Goal: Task Accomplishment & Management: Use online tool/utility

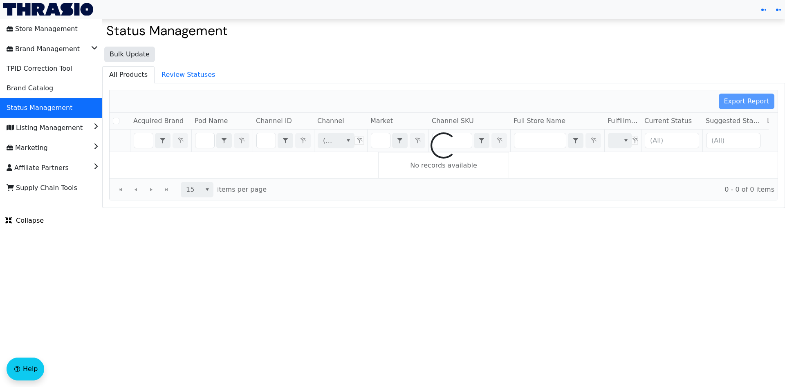
checkbox input "false"
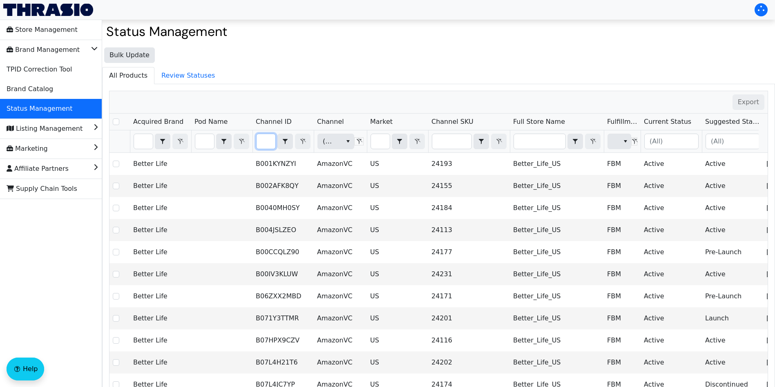
click at [263, 141] on input "Filter" at bounding box center [266, 141] width 19 height 15
type input "B0CFG448PX"
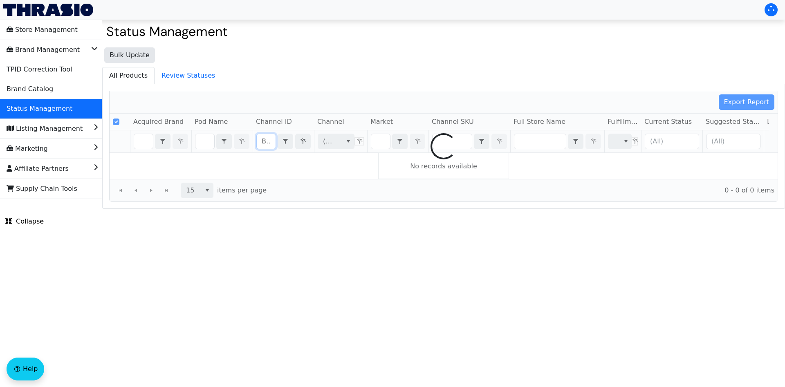
scroll to position [0, 31]
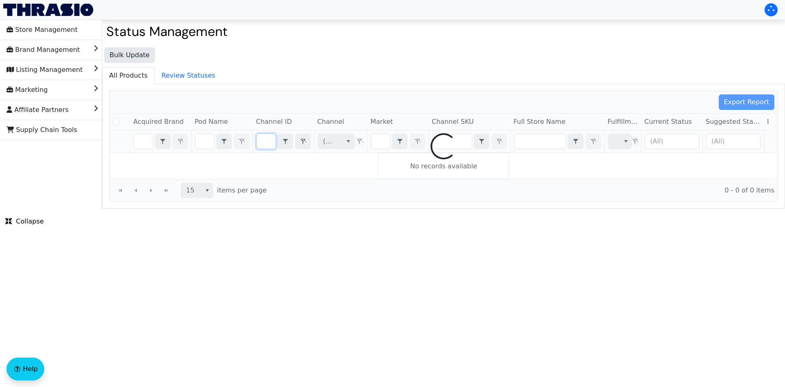
checkbox input "false"
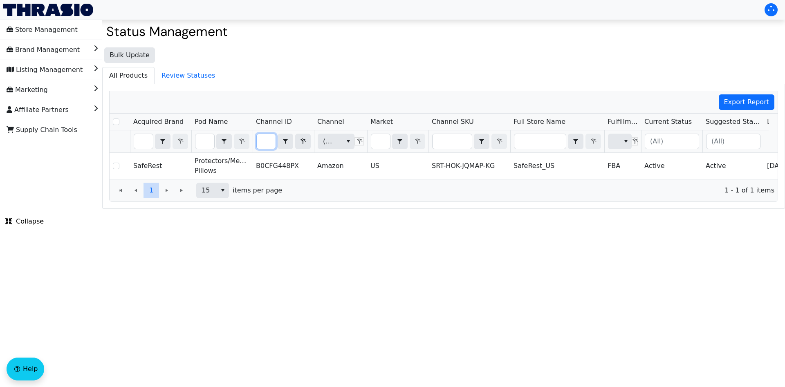
type input "B0CFG448PX"
click at [300, 141] on icon "Filter" at bounding box center [303, 141] width 10 height 7
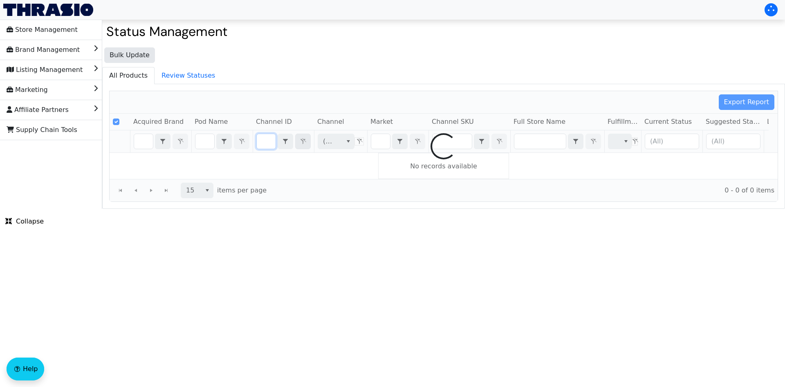
checkbox input "true"
type input "B0BGJWSTJ8"
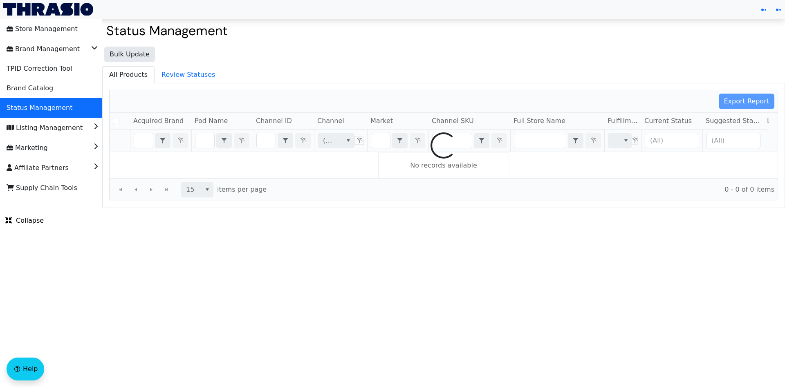
checkbox input "false"
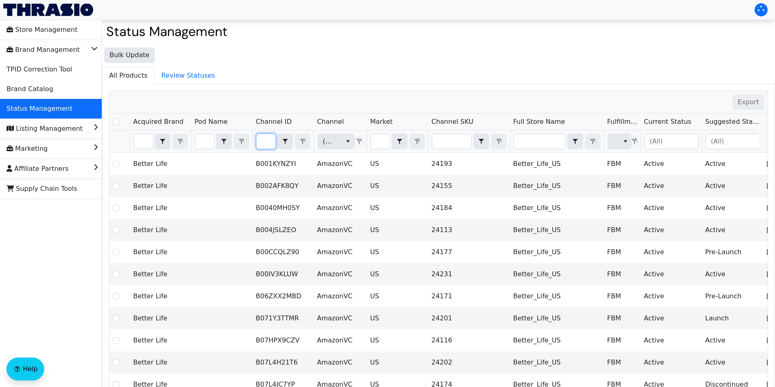
click at [262, 136] on input "Filter" at bounding box center [266, 141] width 19 height 15
type input "B0BGJWSTJ8"
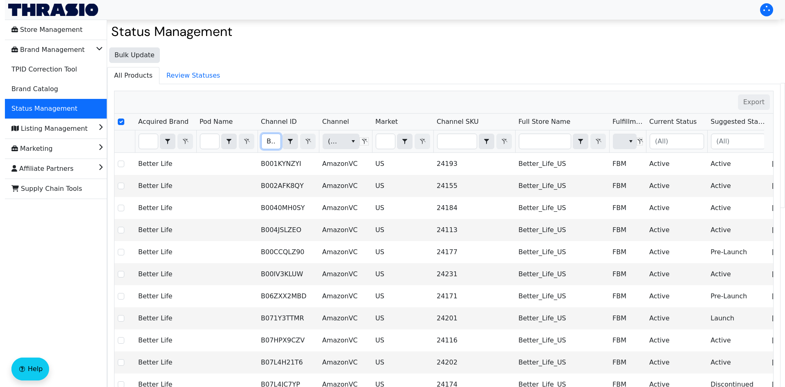
scroll to position [0, 31]
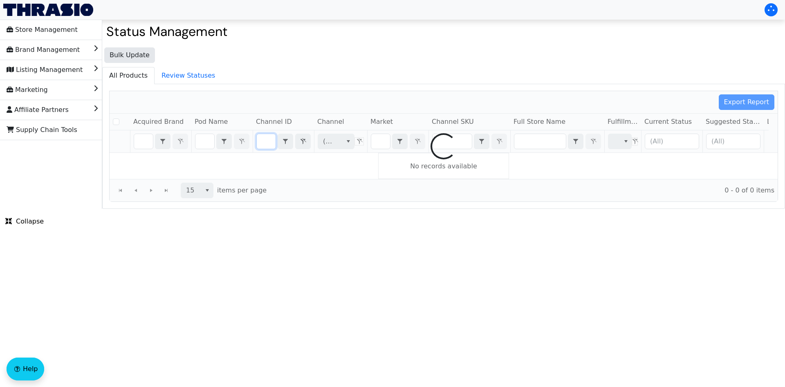
checkbox input "false"
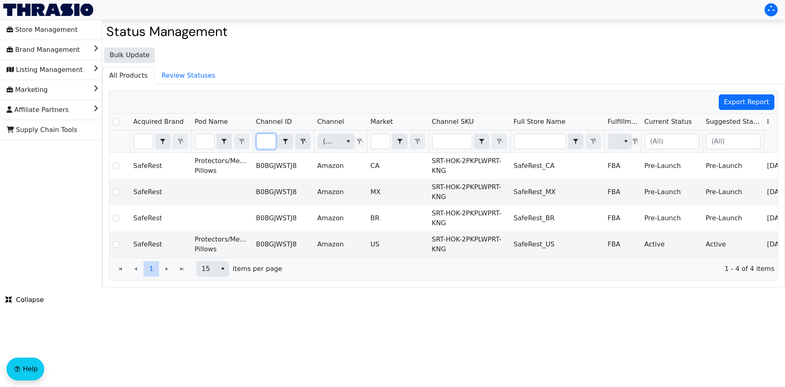
type input "B0BGJWSTJ8"
click at [300, 139] on icon "Filter" at bounding box center [303, 141] width 10 height 7
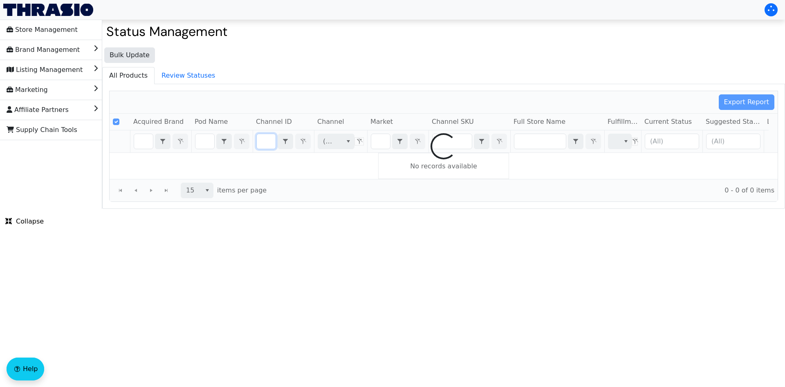
checkbox input "false"
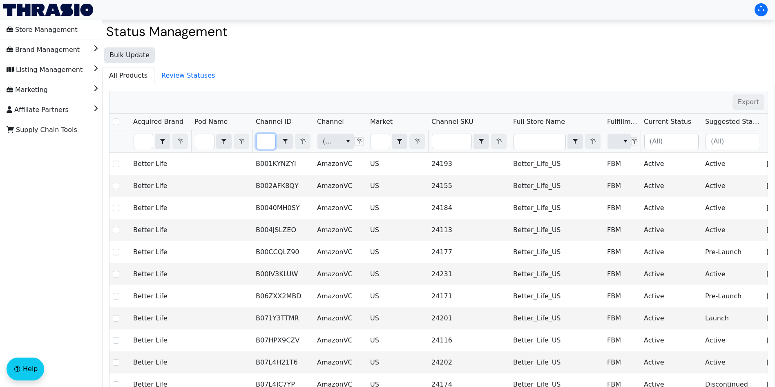
type input "B006MV7WIO"
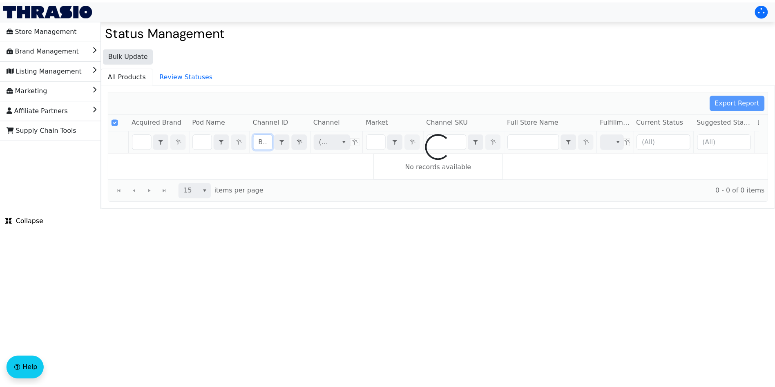
scroll to position [0, 35]
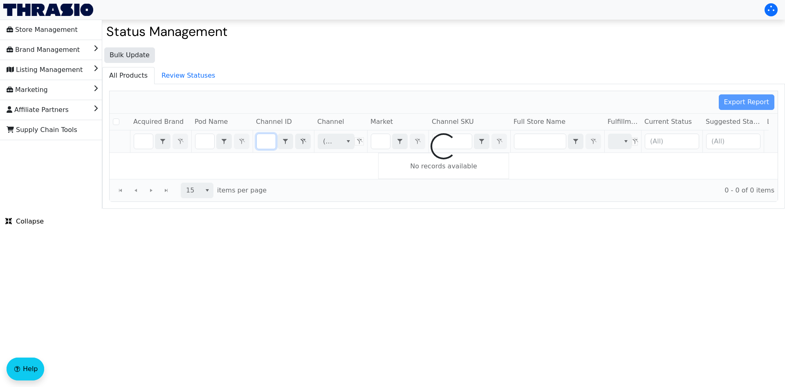
checkbox input "false"
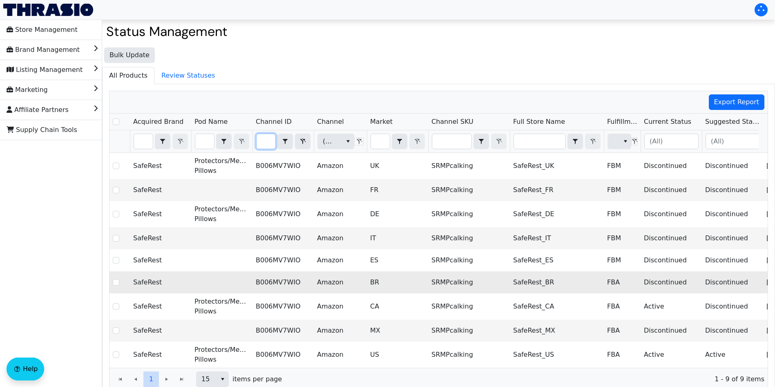
scroll to position [40, 0]
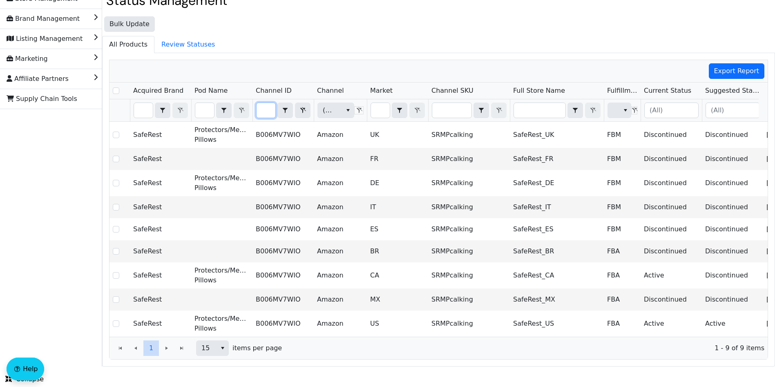
type input "B006MV7WIO"
click at [302, 107] on icon "Filter" at bounding box center [303, 110] width 6 height 6
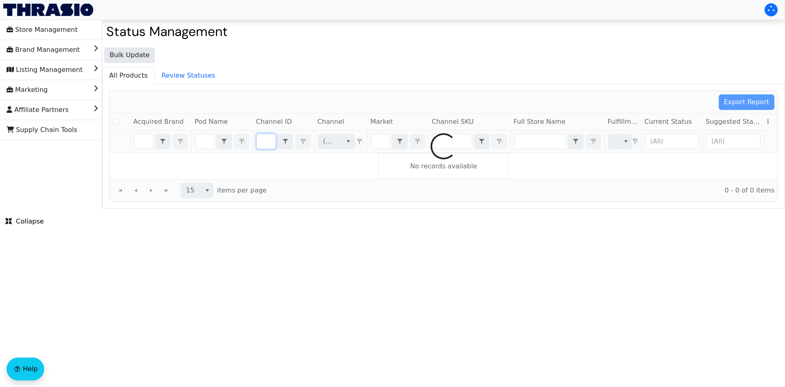
checkbox input "false"
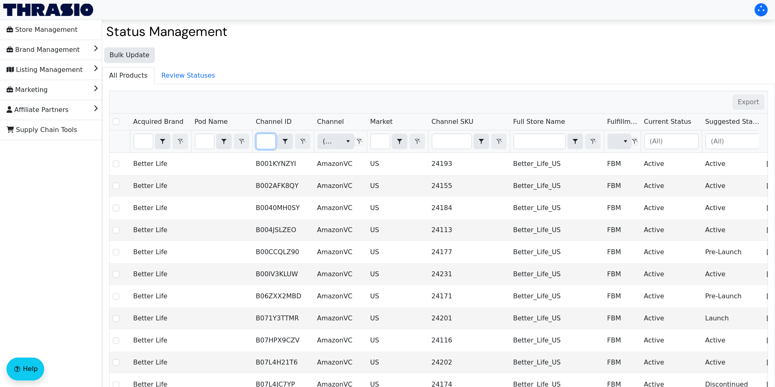
type input "B0BGJWR911"
checkbox input "true"
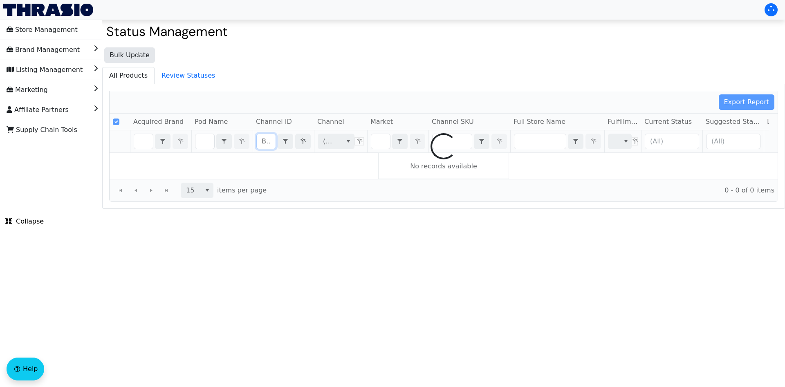
scroll to position [0, 48]
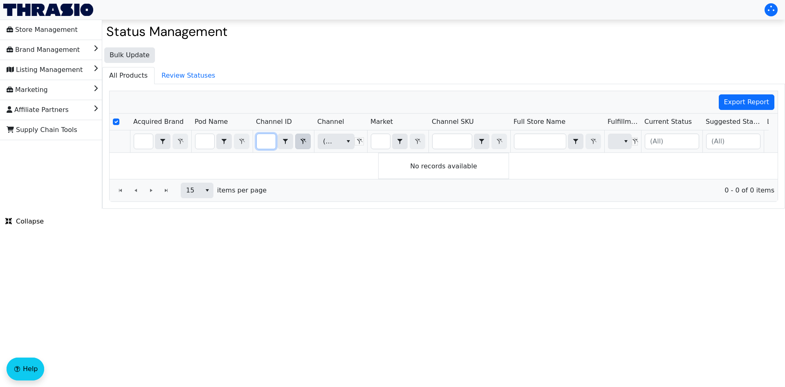
type input "B0BGJWR911"
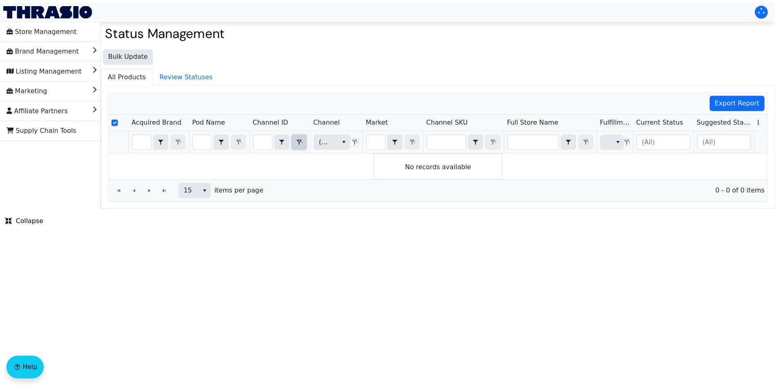
scroll to position [0, 0]
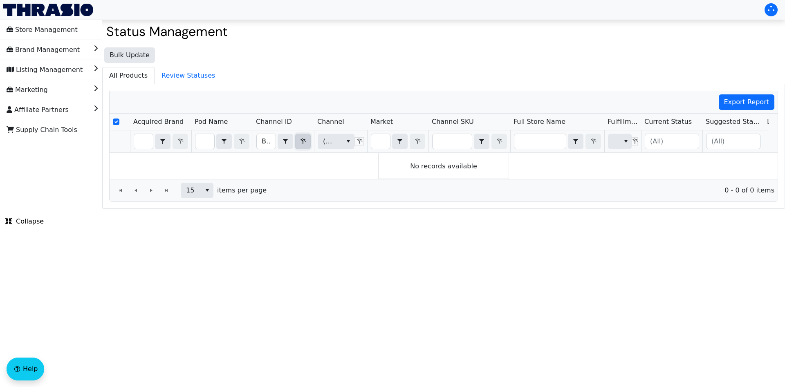
click at [299, 140] on icon "Filter" at bounding box center [303, 141] width 10 height 7
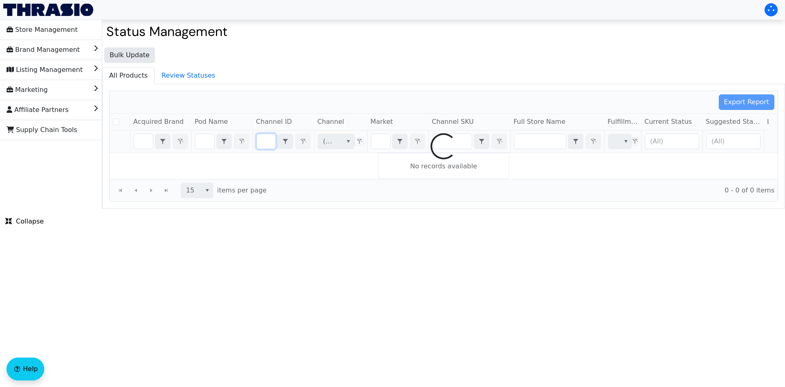
checkbox input "false"
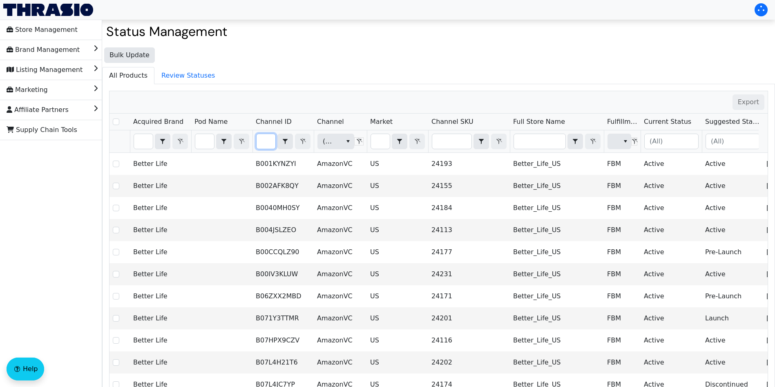
type input "B0BGJWR911"
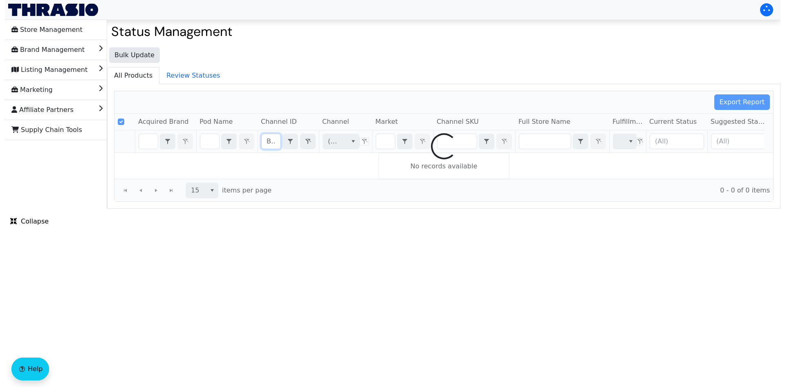
scroll to position [0, 33]
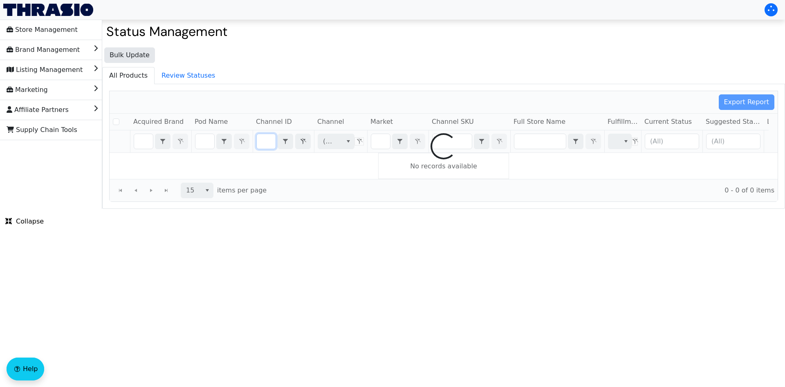
checkbox input "false"
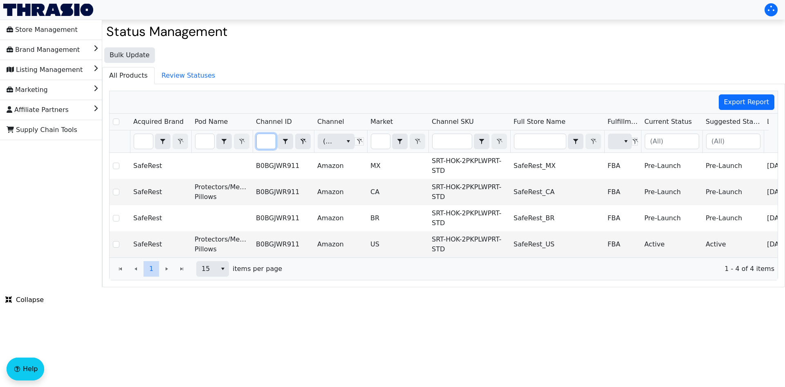
type input "B0BGJWR911"
click at [307, 141] on icon "Filter" at bounding box center [303, 141] width 10 height 7
checkbox input "true"
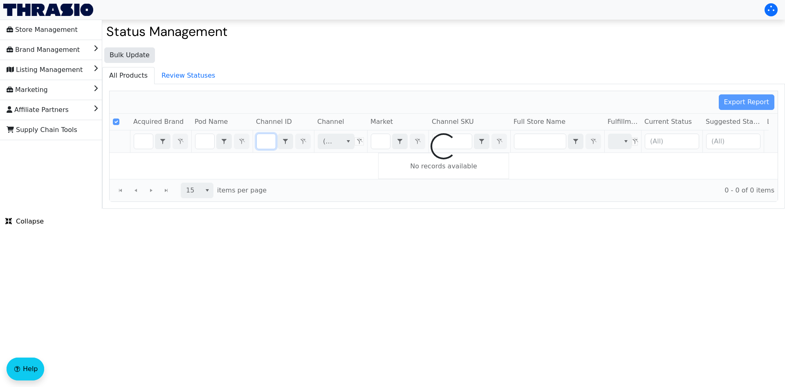
type input "B0CFG448PX"
checkbox input "false"
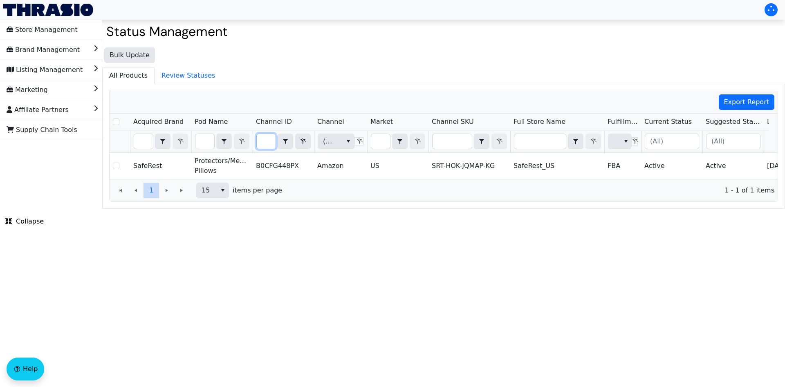
type input "B0CFG448PX"
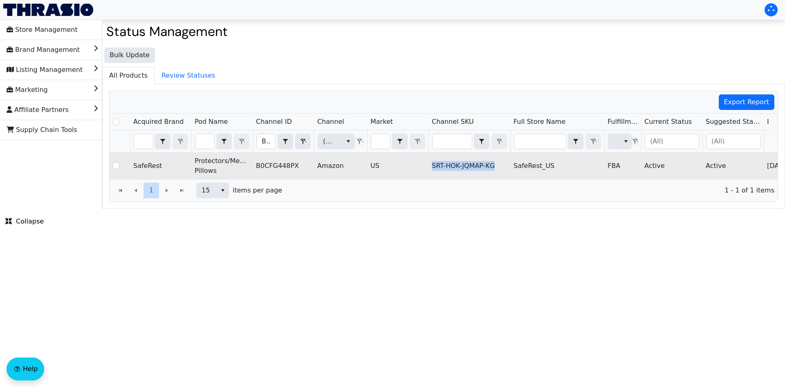
drag, startPoint x: 498, startPoint y: 164, endPoint x: 432, endPoint y: 173, distance: 66.8
click at [432, 173] on td "SRT-HOK-JQMAP-KG" at bounding box center [469, 166] width 82 height 26
copy td "SRT-HOK-JQMAP-KG"
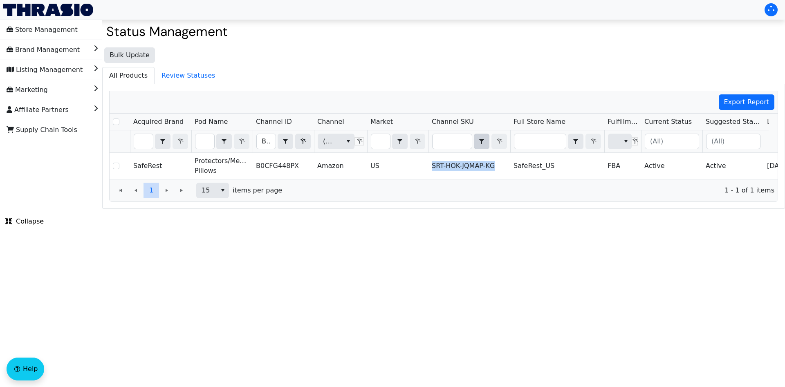
copy td "SRT-HOK-JQMAP-KG"
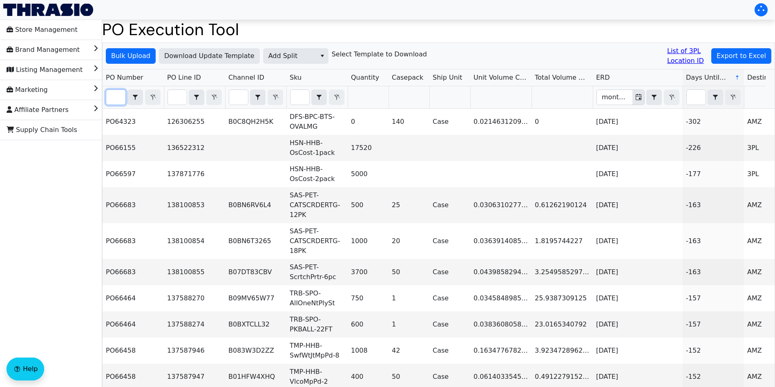
click at [116, 98] on input "Filter" at bounding box center [115, 97] width 19 height 15
paste input "PO67077"
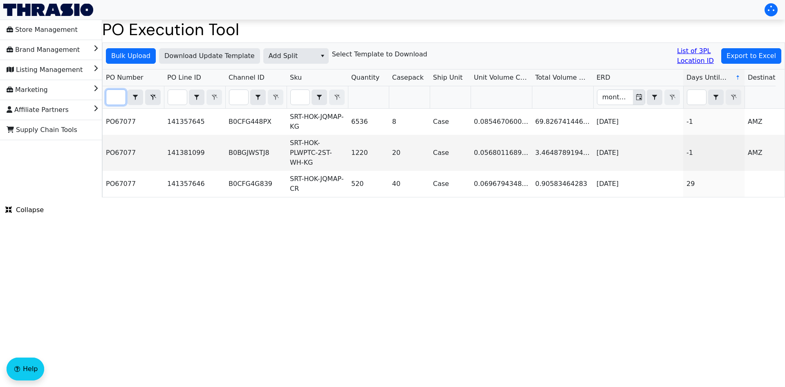
type input "PO67077"
click at [154, 98] on icon "Filter" at bounding box center [153, 97] width 10 height 7
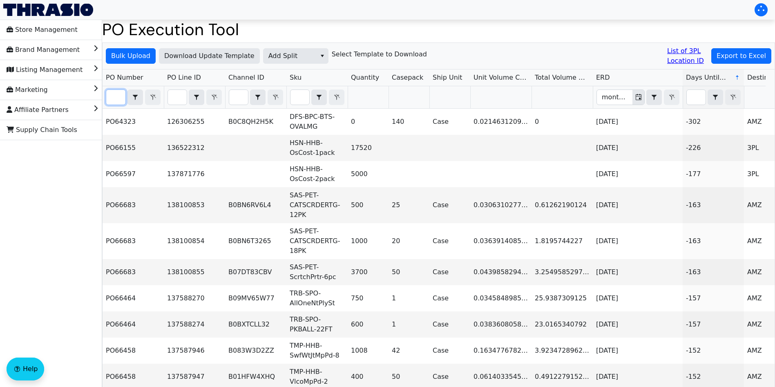
paste input "PO67127"
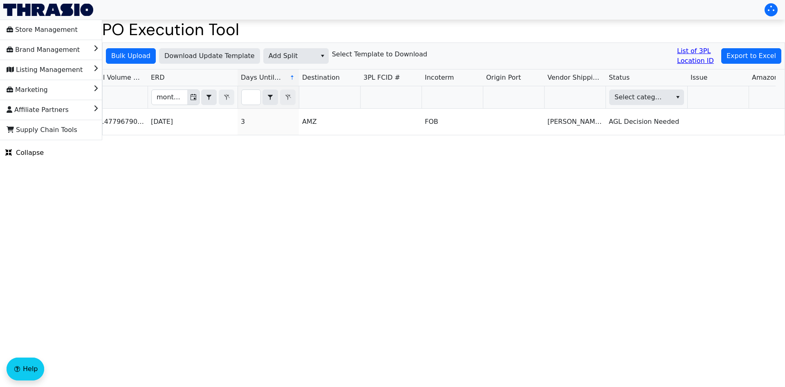
type input "PO67127"
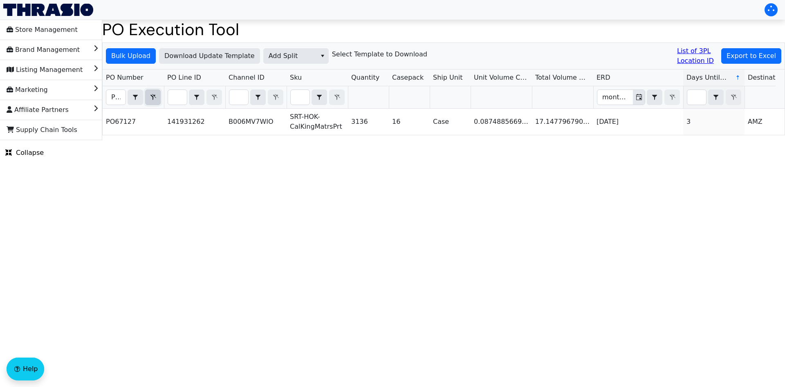
click at [151, 96] on icon "Filter" at bounding box center [153, 97] width 10 height 7
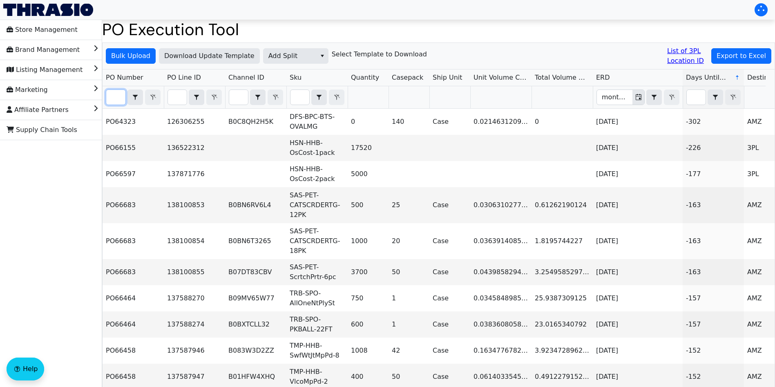
click at [119, 97] on input "Filter" at bounding box center [115, 97] width 19 height 15
paste input "PO66742"
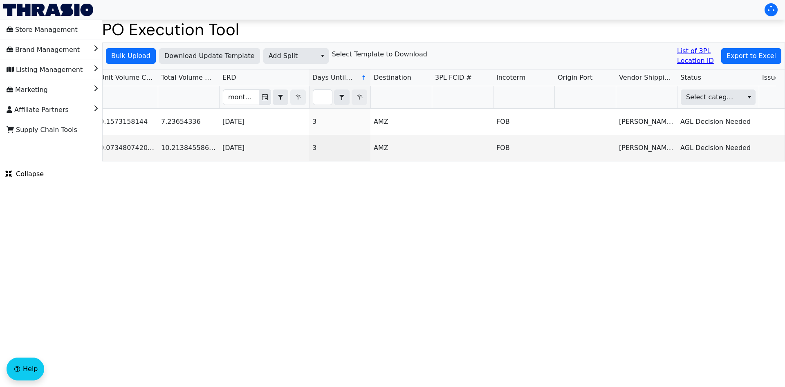
scroll to position [0, 473]
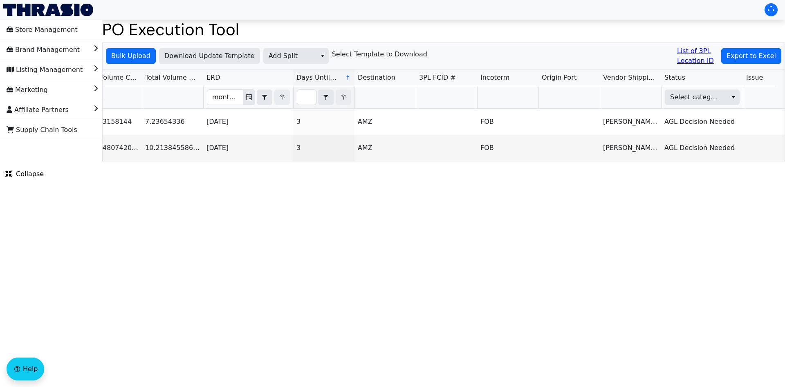
type input "PO66742"
click at [304, 53] on span "Add Split" at bounding box center [290, 56] width 43 height 10
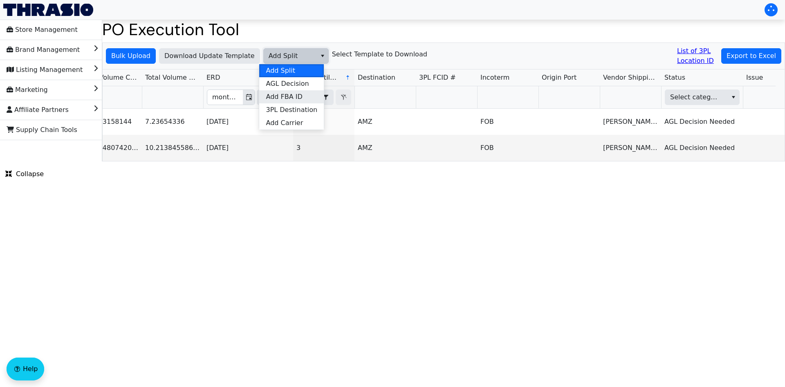
click at [300, 100] on span "Add FBA ID" at bounding box center [284, 97] width 36 height 10
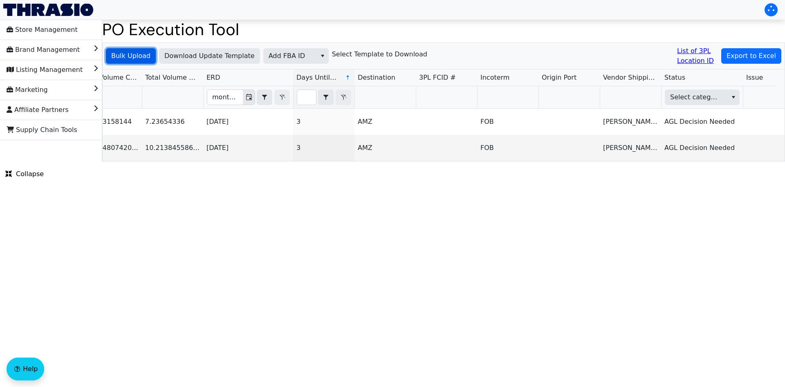
click at [141, 56] on span "Bulk Upload" at bounding box center [130, 56] width 39 height 10
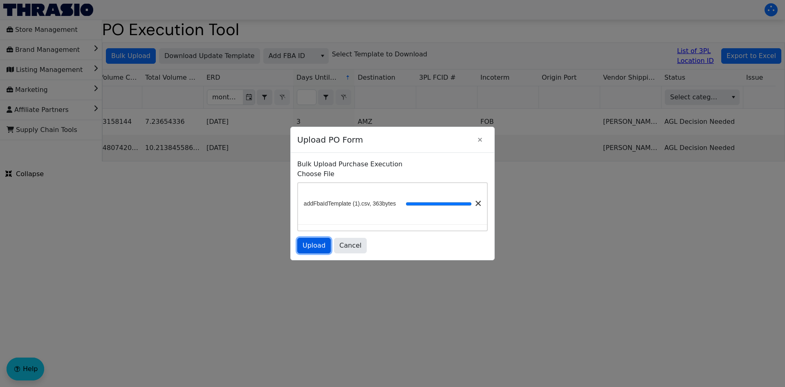
click at [312, 248] on span "Upload" at bounding box center [313, 246] width 23 height 10
